Goal: Transaction & Acquisition: Purchase product/service

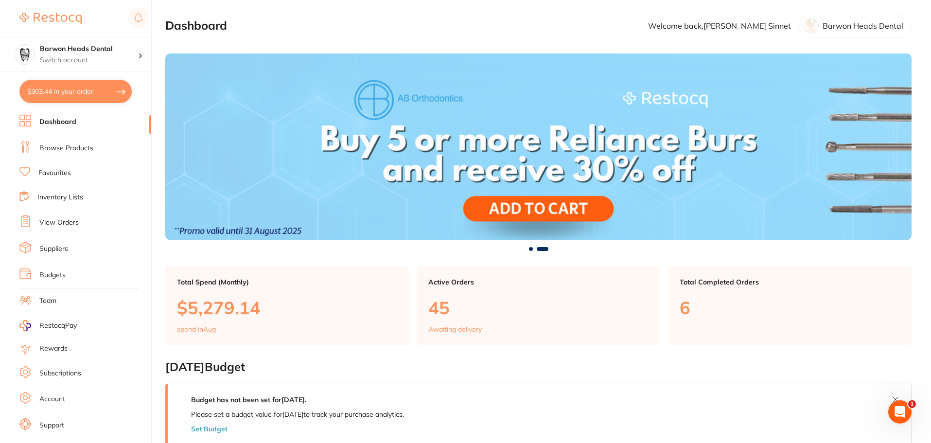
click at [79, 89] on button "$303.44 in your order" at bounding box center [75, 91] width 112 height 23
checkbox input "true"
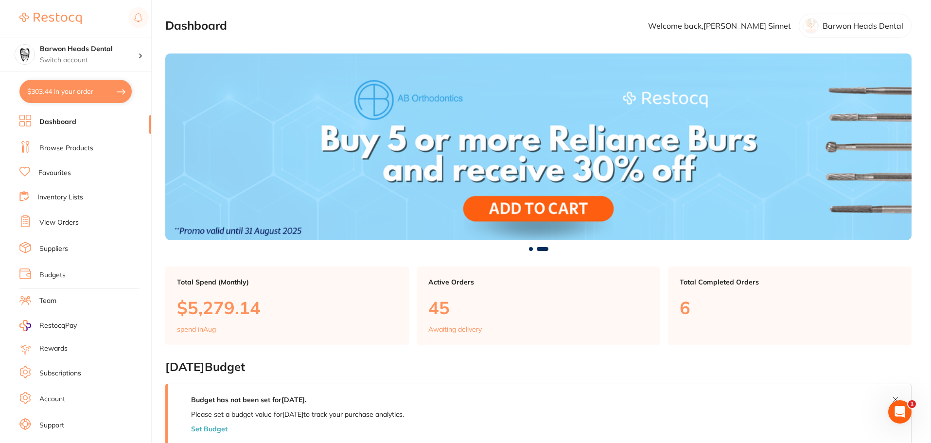
checkbox input "true"
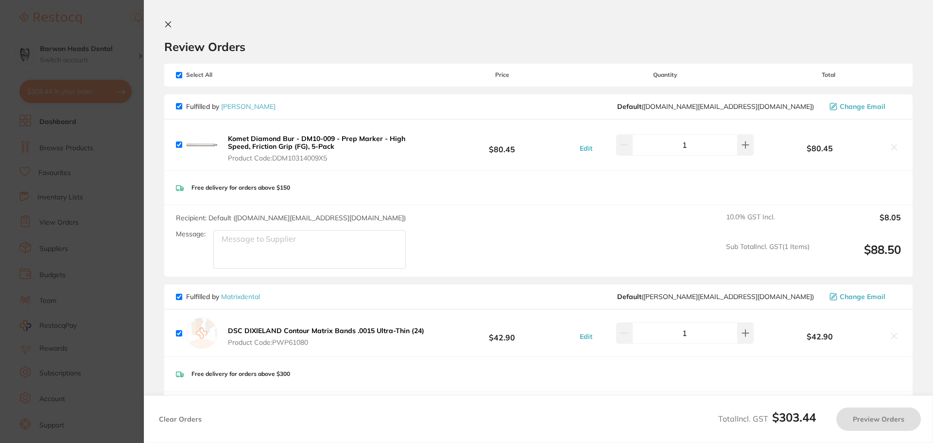
checkbox input "true"
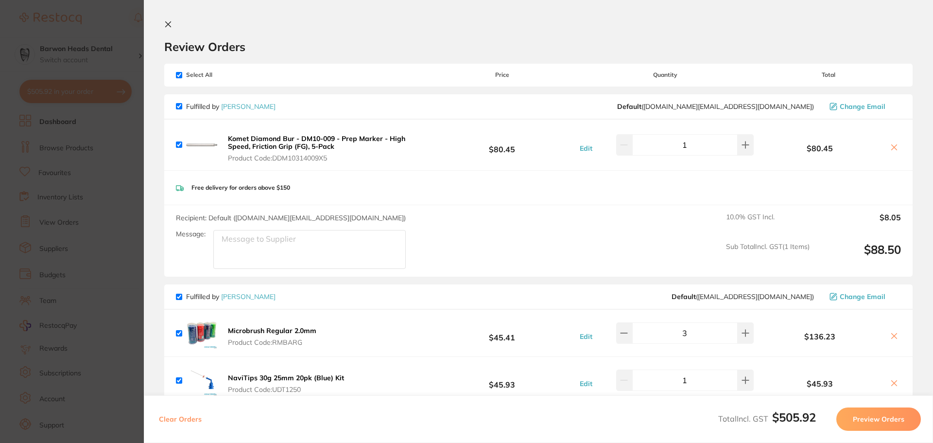
click at [172, 26] on button at bounding box center [170, 24] width 12 height 9
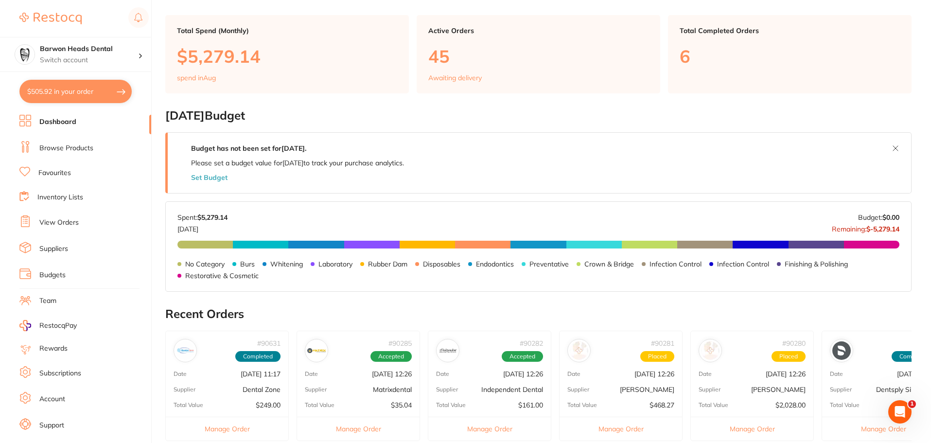
scroll to position [250, 0]
click at [67, 96] on button "$505.92 in your order" at bounding box center [75, 91] width 112 height 23
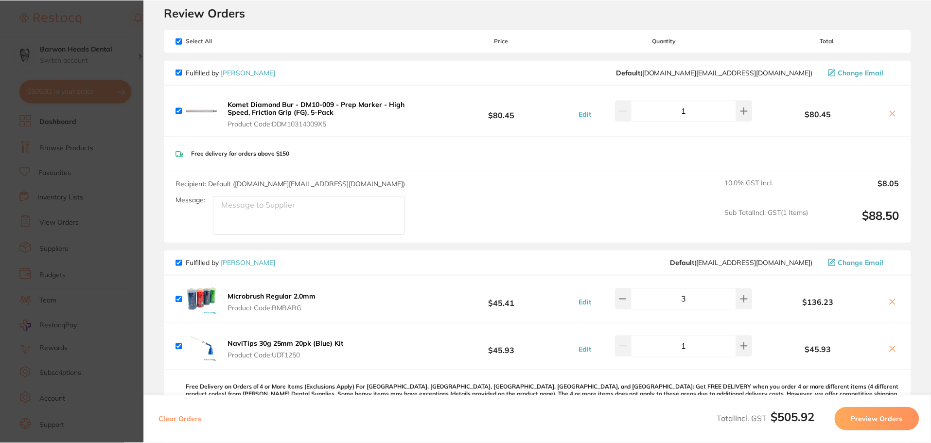
scroll to position [0, 0]
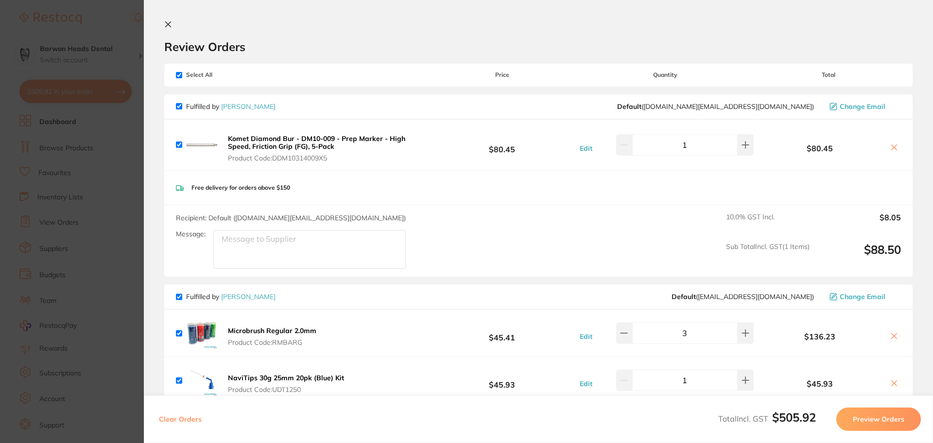
click at [172, 28] on button at bounding box center [170, 24] width 12 height 9
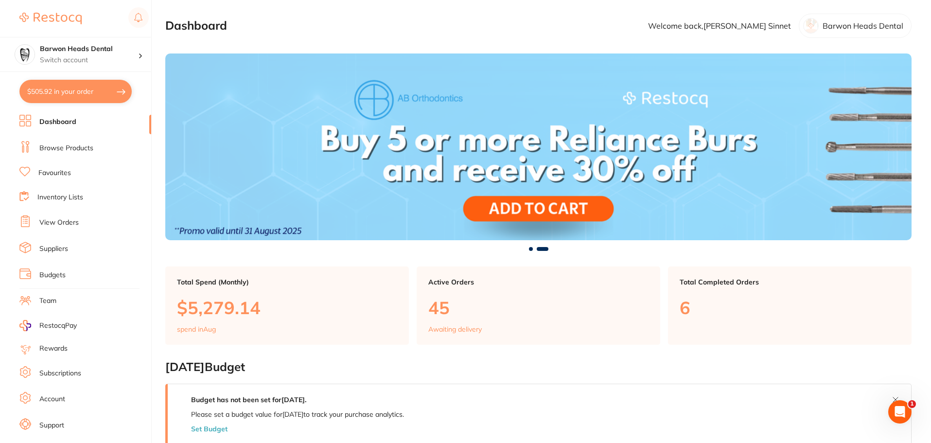
click at [64, 156] on ul "Dashboard Browse Products Favourites Inventory Lists View Orders Suppliers Budg…" at bounding box center [85, 282] width 132 height 335
click at [68, 146] on link "Browse Products" at bounding box center [66, 148] width 54 height 10
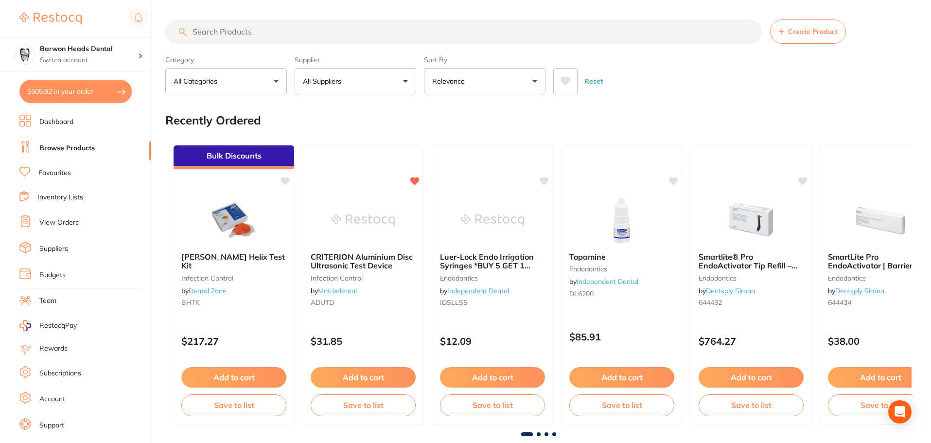
click at [351, 41] on input "search" at bounding box center [463, 31] width 597 height 24
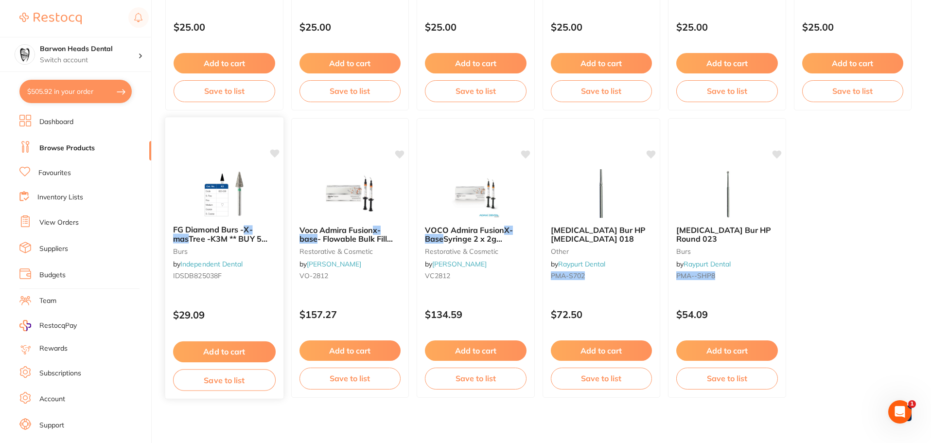
scroll to position [312, 0]
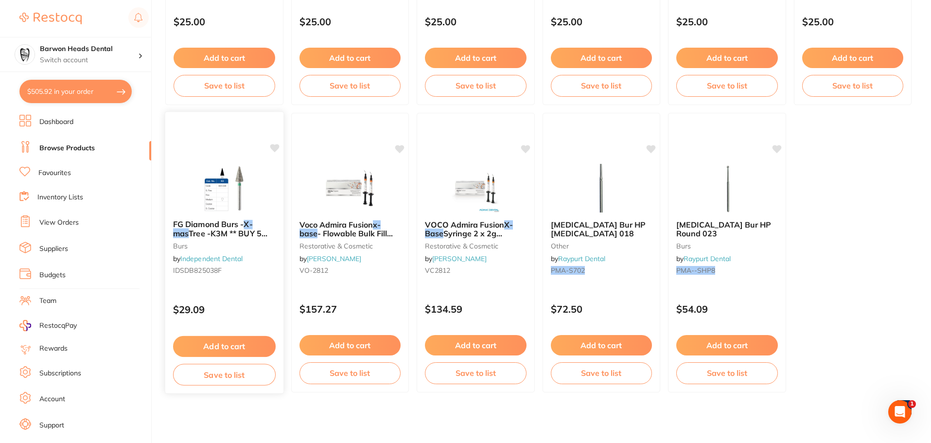
type input "xmas"
click at [227, 193] on img at bounding box center [224, 187] width 64 height 49
